Goal: Find specific page/section: Find specific page/section

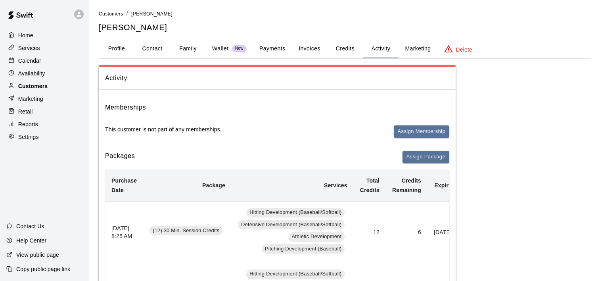
scroll to position [309, 0]
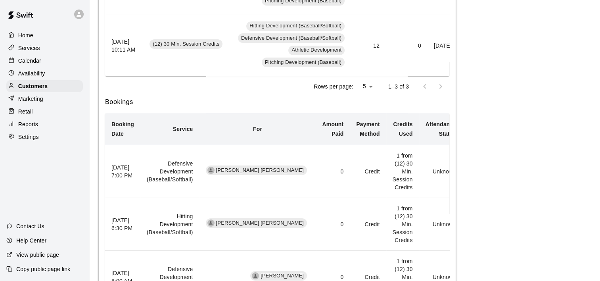
click at [28, 62] on p "Calendar" at bounding box center [29, 61] width 23 height 8
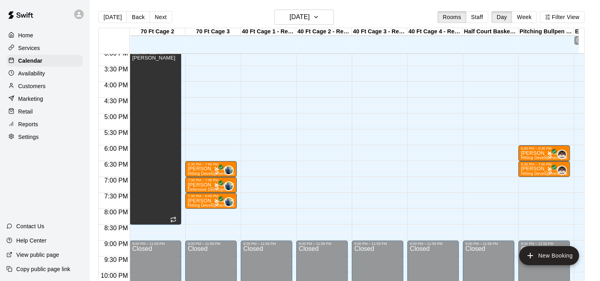
scroll to position [482, 0]
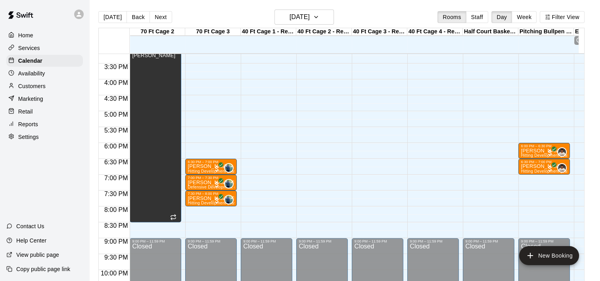
click at [33, 89] on p "Customers" at bounding box center [31, 86] width 27 height 8
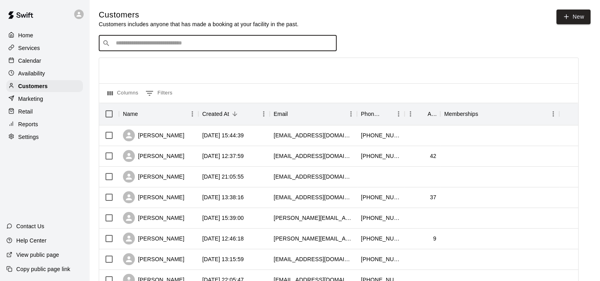
click at [259, 43] on input "Search customers by name or email" at bounding box center [223, 43] width 220 height 8
type input "*********"
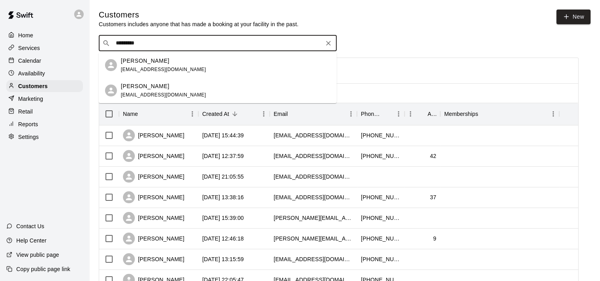
click at [155, 61] on p "[PERSON_NAME]" at bounding box center [145, 61] width 48 height 8
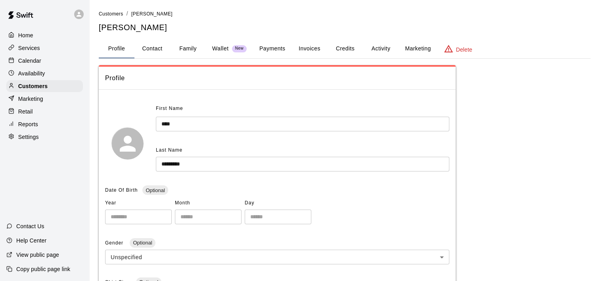
click at [269, 44] on button "Payments" at bounding box center [272, 48] width 38 height 19
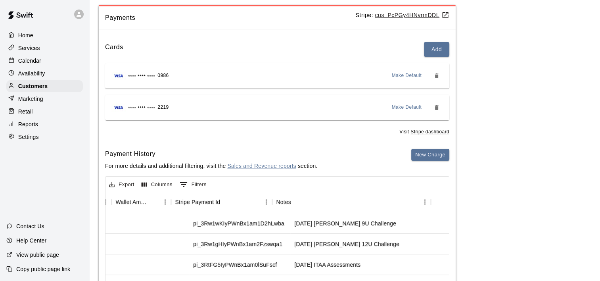
scroll to position [60, 0]
